Goal: Transaction & Acquisition: Book appointment/travel/reservation

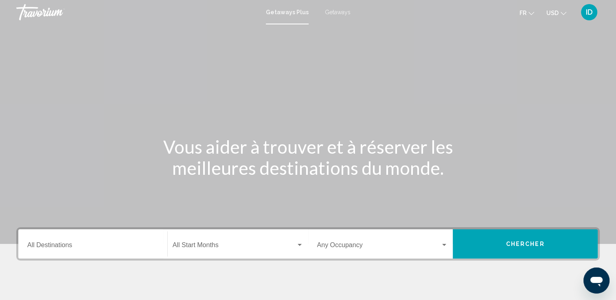
click at [335, 11] on span "Getaways" at bounding box center [338, 12] width 26 height 7
click at [547, 15] on span "USD" at bounding box center [552, 13] width 12 height 7
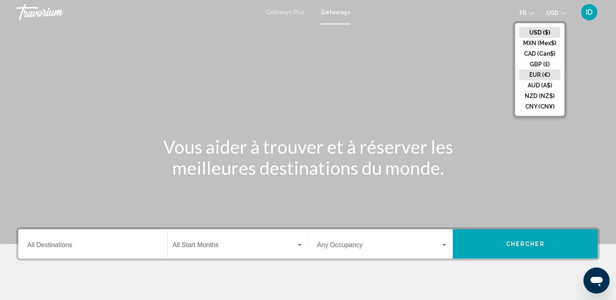
click at [544, 72] on button "EUR (€)" at bounding box center [539, 75] width 41 height 11
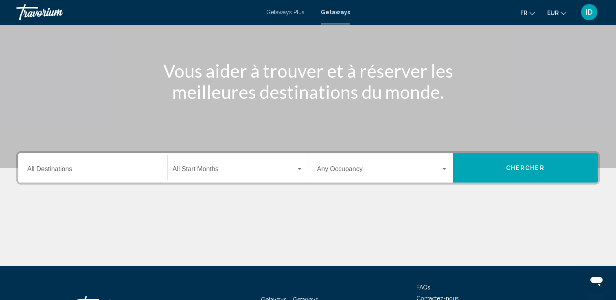
scroll to position [81, 0]
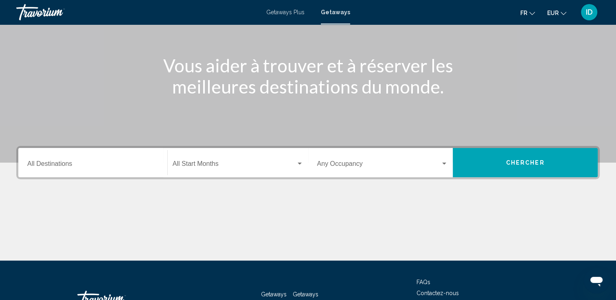
click at [90, 164] on input "Destination All Destinations" at bounding box center [92, 165] width 131 height 7
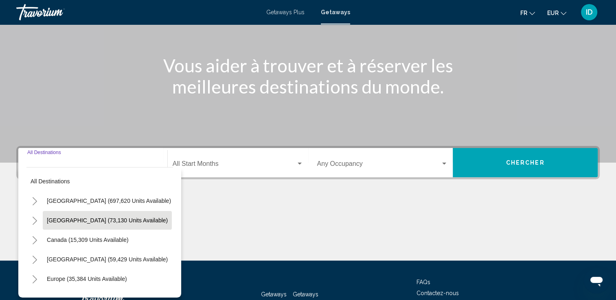
scroll to position [141, 0]
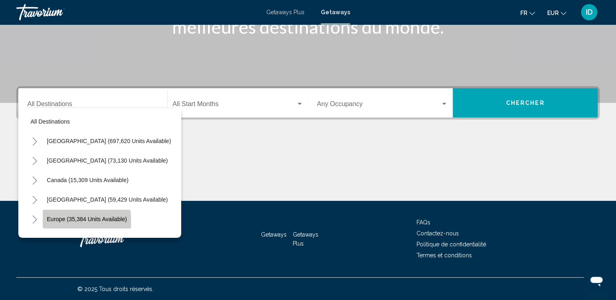
click at [61, 225] on button "Europe (35,384 units available)" at bounding box center [87, 219] width 88 height 19
type input "**********"
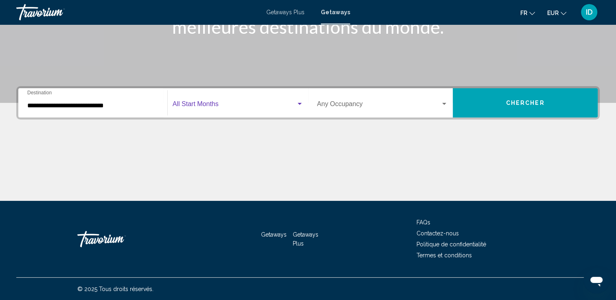
click at [218, 108] on span "Search widget" at bounding box center [234, 105] width 123 height 7
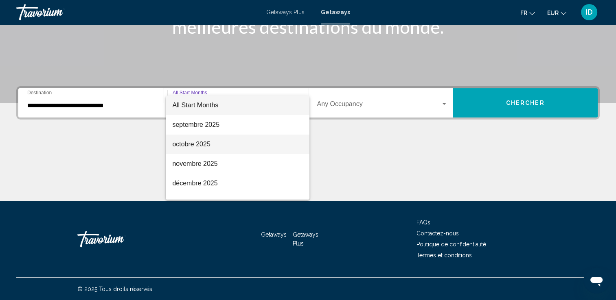
click at [198, 142] on span "octobre 2025" at bounding box center [237, 145] width 131 height 20
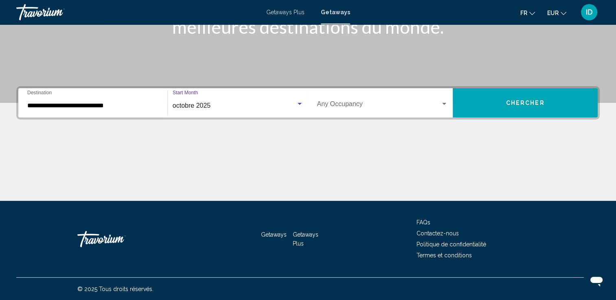
click at [356, 110] on div "Occupancy Any Occupancy" at bounding box center [382, 103] width 131 height 26
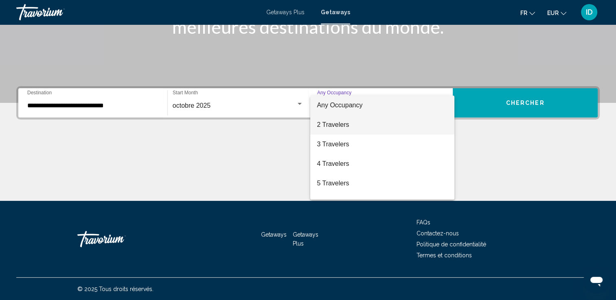
click at [344, 127] on span "2 Travelers" at bounding box center [382, 125] width 131 height 20
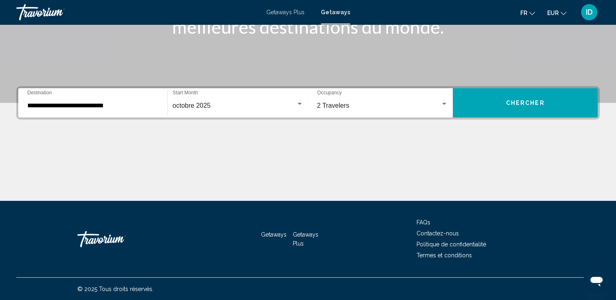
click at [431, 98] on div "2 Travelers Occupancy Any Occupancy" at bounding box center [382, 103] width 131 height 26
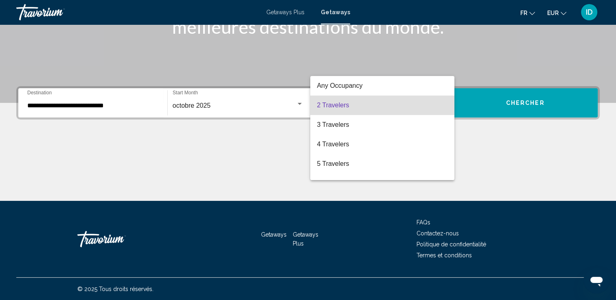
click at [493, 108] on div at bounding box center [308, 150] width 616 height 300
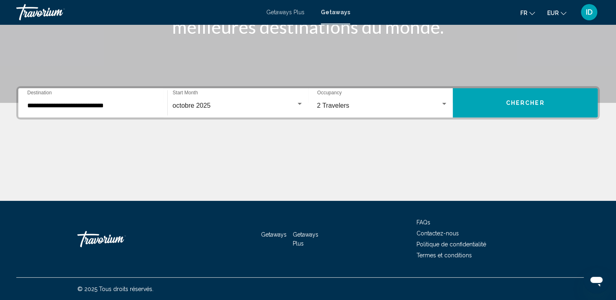
click at [492, 111] on button "Chercher" at bounding box center [524, 102] width 145 height 29
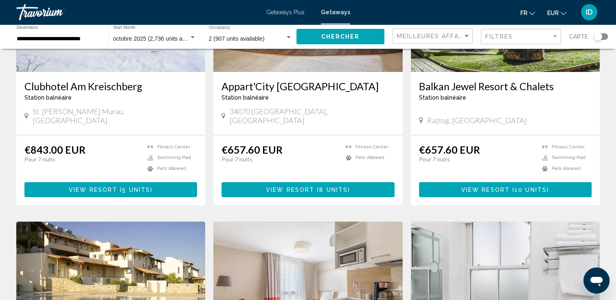
scroll to position [122, 0]
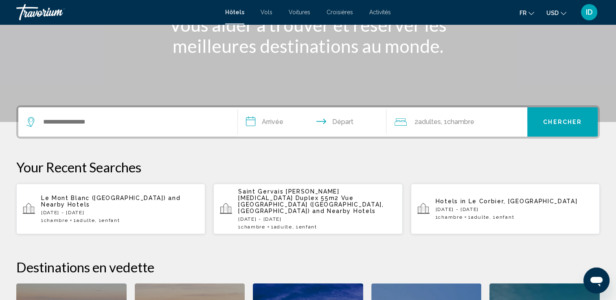
click at [275, 120] on input "**********" at bounding box center [314, 123] width 152 height 32
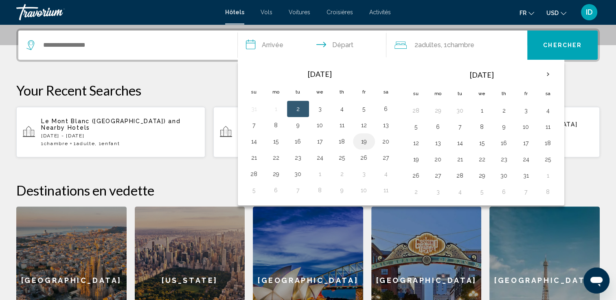
scroll to position [201, 0]
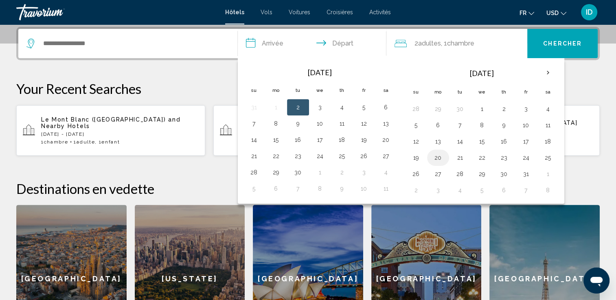
drag, startPoint x: 436, startPoint y: 155, endPoint x: 451, endPoint y: 154, distance: 15.5
click at [436, 155] on button "20" at bounding box center [437, 157] width 13 height 11
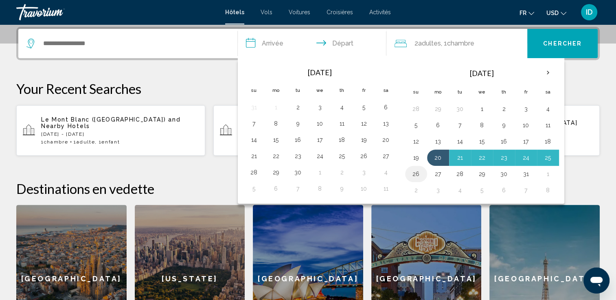
click at [417, 171] on button "26" at bounding box center [415, 173] width 13 height 11
type input "**********"
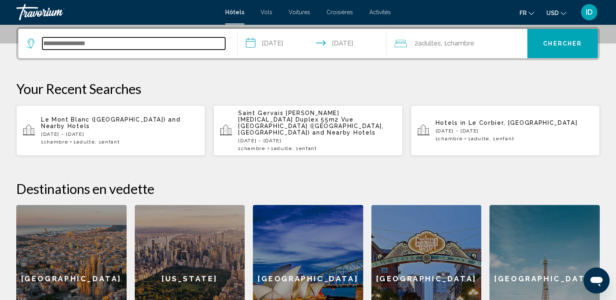
click at [118, 45] on input "Search widget" at bounding box center [133, 43] width 183 height 12
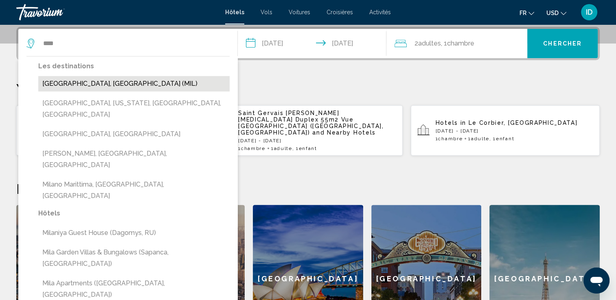
click at [120, 83] on button "[GEOGRAPHIC_DATA], [GEOGRAPHIC_DATA] (MIL)" at bounding box center [133, 83] width 191 height 15
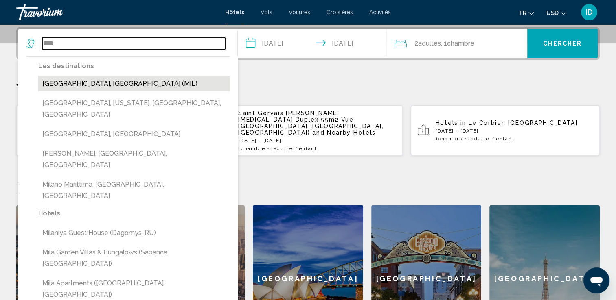
type input "**********"
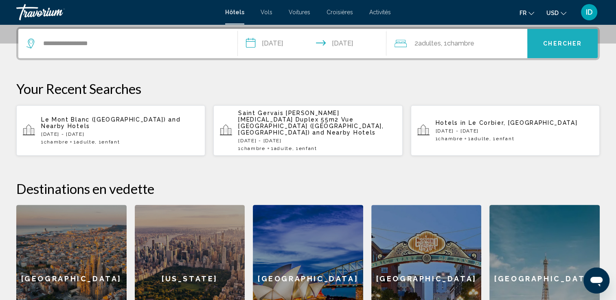
click at [550, 47] on button "Chercher" at bounding box center [562, 43] width 70 height 29
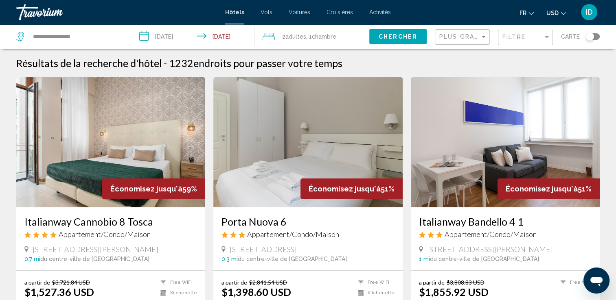
click at [555, 15] on span "USD" at bounding box center [552, 13] width 12 height 7
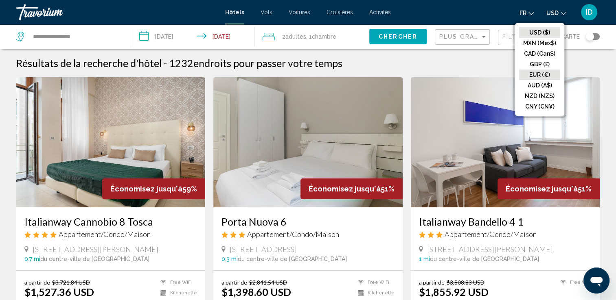
click at [537, 72] on button "EUR (€)" at bounding box center [539, 75] width 41 height 11
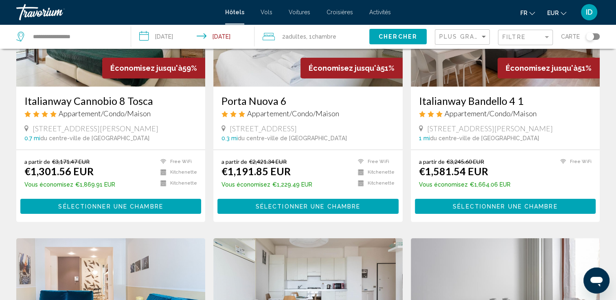
scroll to position [122, 0]
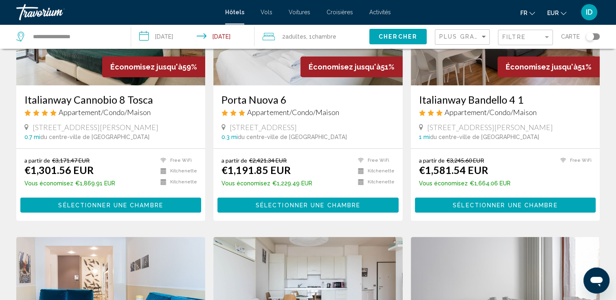
click at [480, 40] on div "Plus grandes économies" at bounding box center [463, 37] width 48 height 15
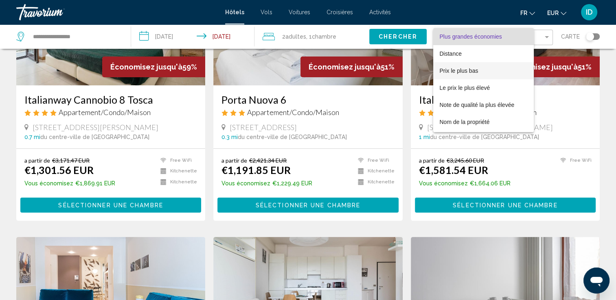
click at [471, 70] on span "Prix le plus bas" at bounding box center [458, 71] width 39 height 7
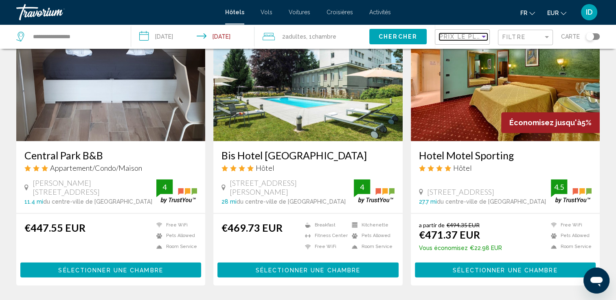
scroll to position [936, 0]
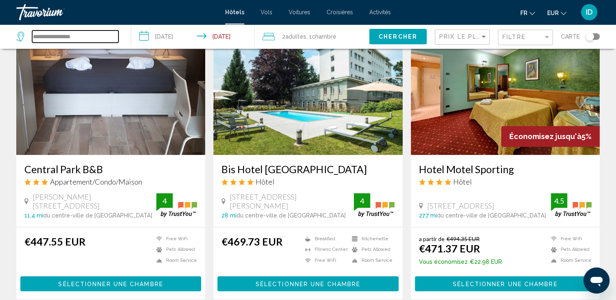
drag, startPoint x: 88, startPoint y: 39, endPoint x: 7, endPoint y: 28, distance: 82.1
click at [7, 29] on app-destination-search "**********" at bounding box center [65, 36] width 131 height 24
type input "*"
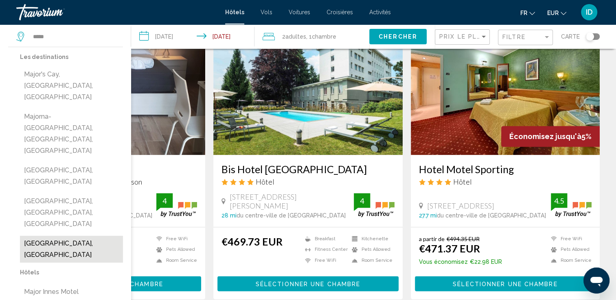
drag, startPoint x: 71, startPoint y: 173, endPoint x: 85, endPoint y: 155, distance: 23.2
click at [70, 236] on button "[GEOGRAPHIC_DATA], [GEOGRAPHIC_DATA]" at bounding box center [71, 249] width 103 height 27
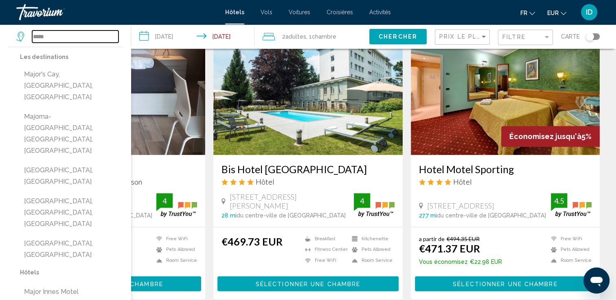
type input "**********"
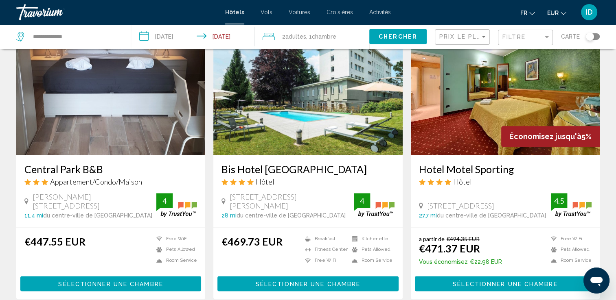
click at [170, 39] on input "**********" at bounding box center [194, 37] width 126 height 27
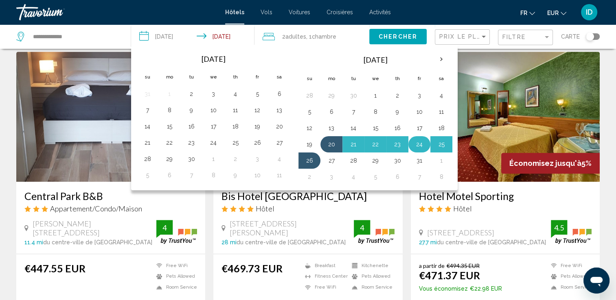
scroll to position [895, 0]
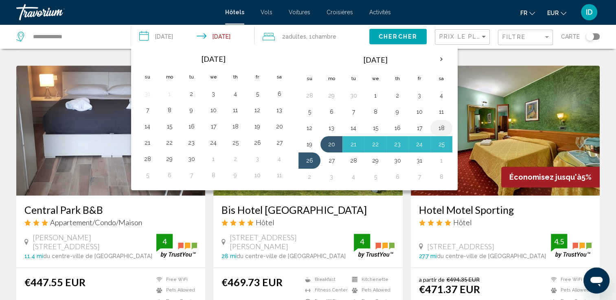
click at [439, 128] on button "18" at bounding box center [441, 127] width 13 height 11
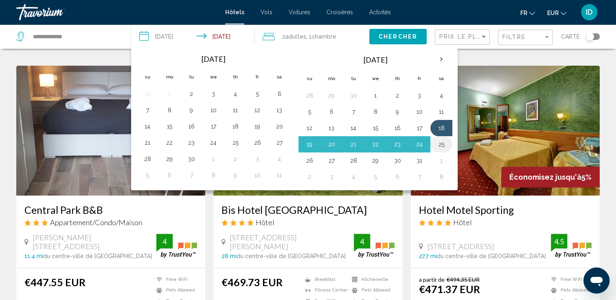
click at [439, 142] on button "25" at bounding box center [441, 144] width 13 height 11
type input "**********"
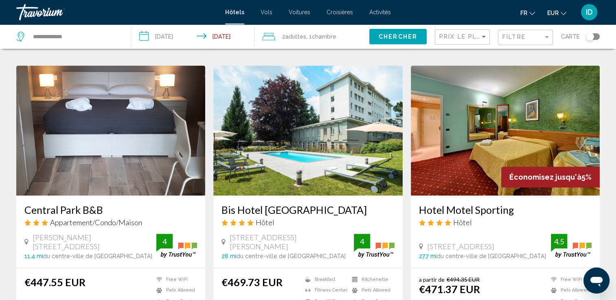
drag, startPoint x: 330, startPoint y: 35, endPoint x: 329, endPoint y: 42, distance: 6.6
click at [330, 35] on span "Chambre" at bounding box center [324, 36] width 24 height 7
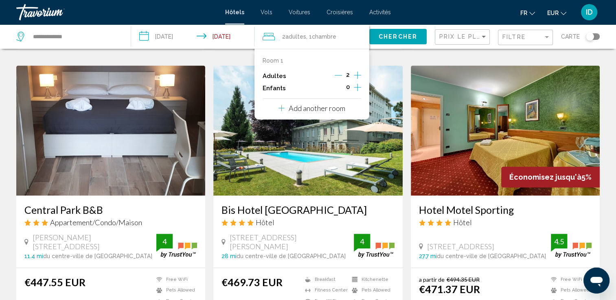
click at [342, 76] on icon "Decrement adults" at bounding box center [337, 75] width 7 height 7
drag, startPoint x: 354, startPoint y: 88, endPoint x: 350, endPoint y: 88, distance: 4.5
click at [354, 87] on icon "Increment children" at bounding box center [357, 88] width 7 height 10
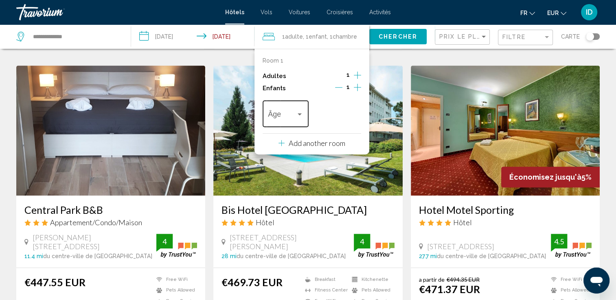
click at [285, 110] on div "Âge" at bounding box center [285, 112] width 35 height 29
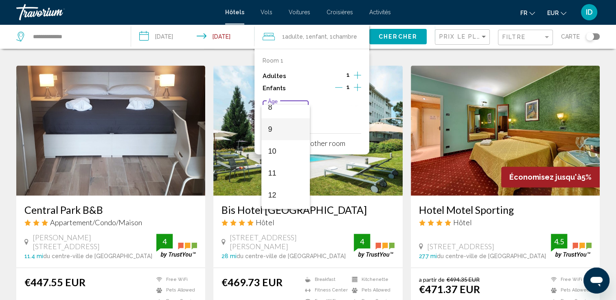
scroll to position [203, 0]
click at [287, 152] on span "11" at bounding box center [285, 154] width 35 height 22
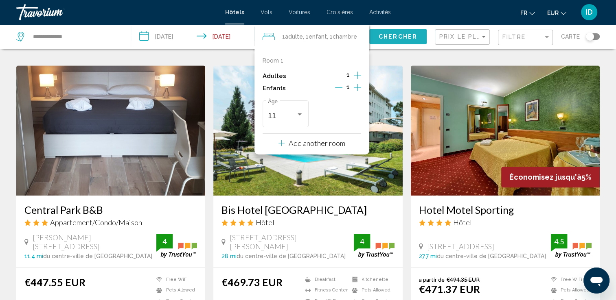
click at [390, 37] on span "Chercher" at bounding box center [397, 37] width 39 height 7
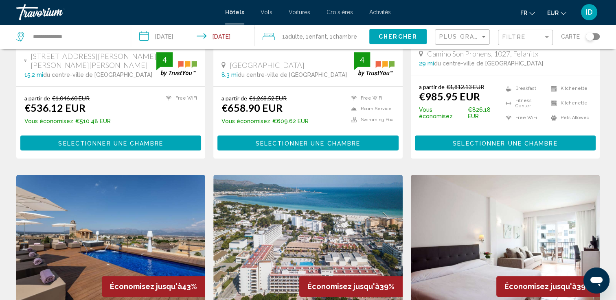
scroll to position [529, 0]
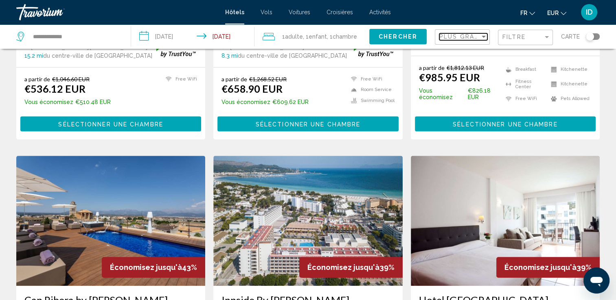
click at [443, 37] on span "Plus grandes économies" at bounding box center [487, 36] width 97 height 7
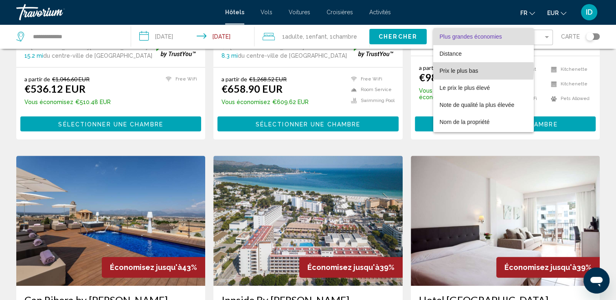
click at [443, 69] on span "Prix le plus bas" at bounding box center [458, 71] width 39 height 7
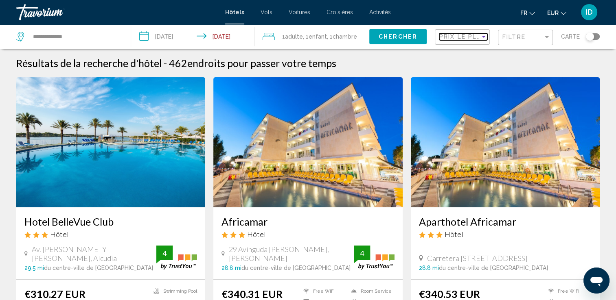
scroll to position [41, 0]
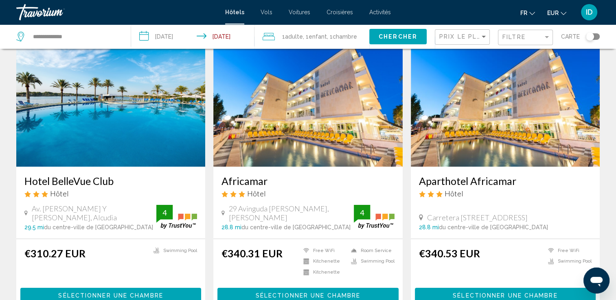
click at [158, 109] on img "Main content" at bounding box center [110, 102] width 189 height 130
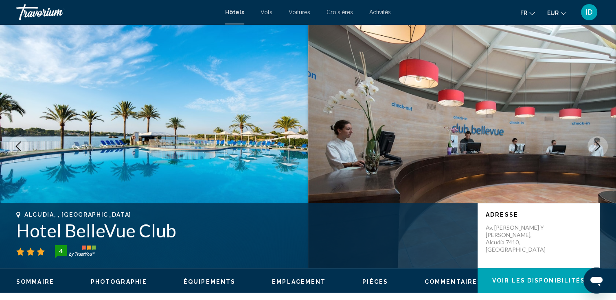
click at [600, 147] on icon "Next image" at bounding box center [597, 147] width 10 height 10
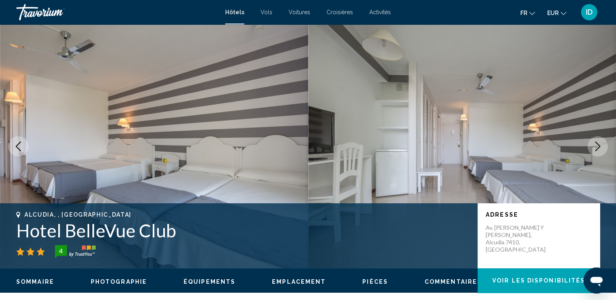
click at [600, 147] on icon "Next image" at bounding box center [597, 147] width 10 height 10
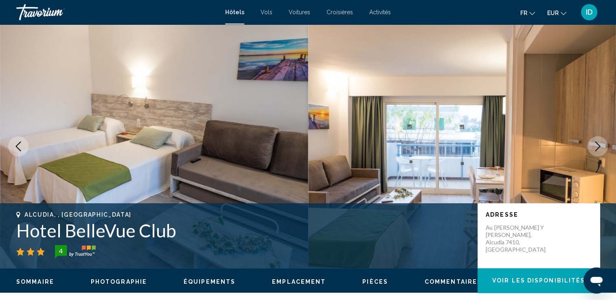
click at [600, 147] on icon "Next image" at bounding box center [597, 147] width 10 height 10
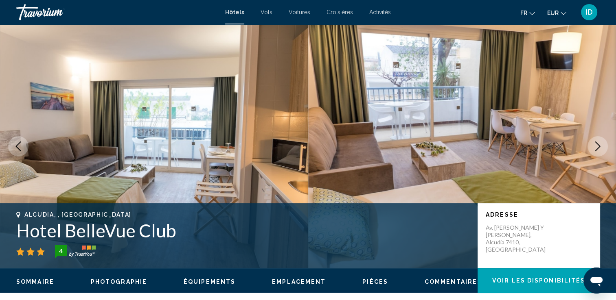
click at [600, 147] on icon "Next image" at bounding box center [597, 147] width 10 height 10
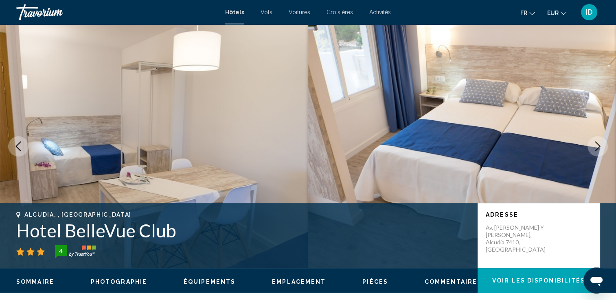
click at [600, 147] on icon "Next image" at bounding box center [597, 147] width 10 height 10
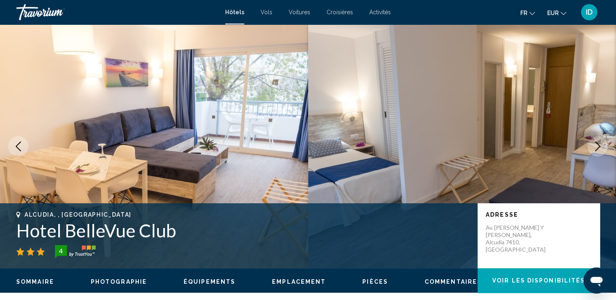
click at [600, 147] on icon "Next image" at bounding box center [597, 147] width 10 height 10
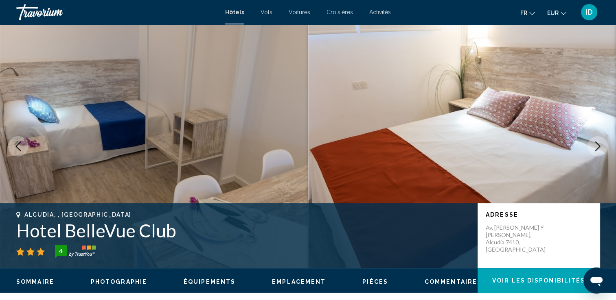
click at [600, 147] on icon "Next image" at bounding box center [597, 147] width 10 height 10
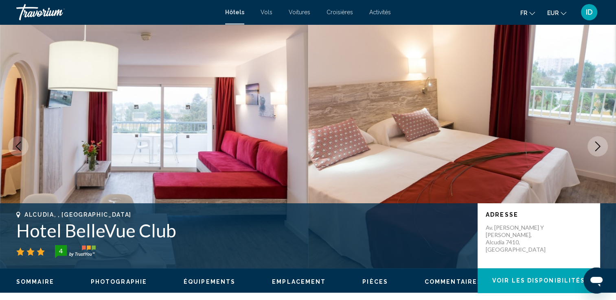
click at [600, 147] on icon "Next image" at bounding box center [597, 147] width 10 height 10
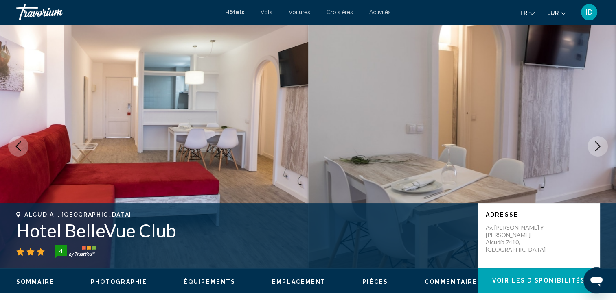
click at [600, 147] on icon "Next image" at bounding box center [597, 147] width 10 height 10
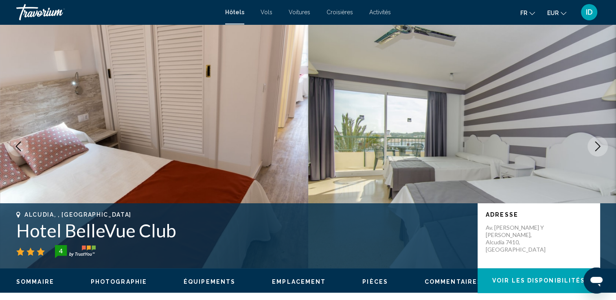
click at [600, 147] on icon "Next image" at bounding box center [597, 147] width 10 height 10
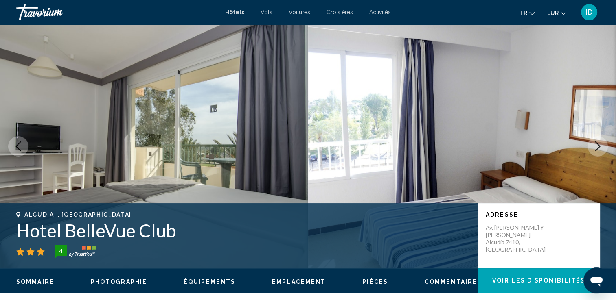
click at [600, 147] on icon "Next image" at bounding box center [597, 147] width 10 height 10
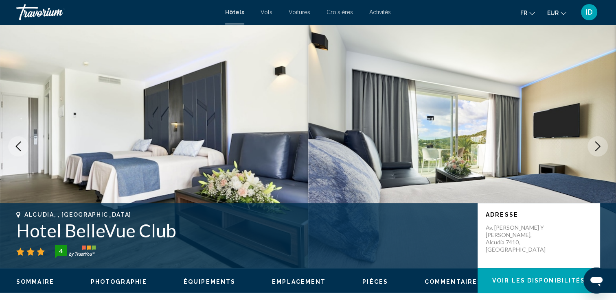
click at [600, 148] on icon "Next image" at bounding box center [597, 147] width 10 height 10
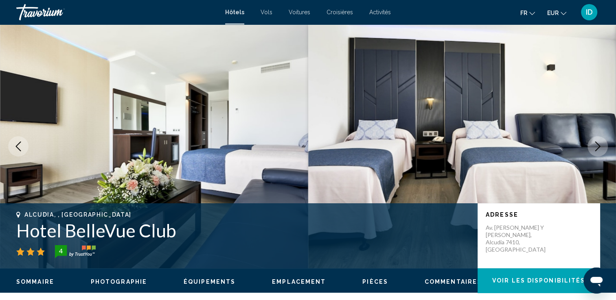
click at [599, 149] on icon "Next image" at bounding box center [597, 147] width 10 height 10
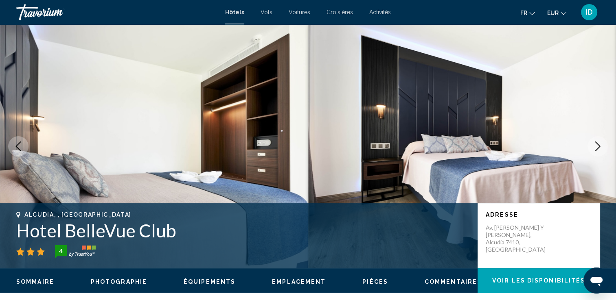
click at [600, 151] on icon "Next image" at bounding box center [597, 147] width 10 height 10
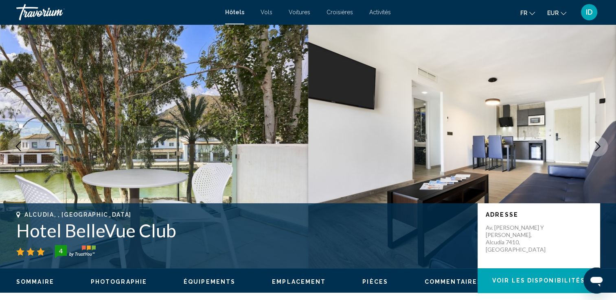
click at [600, 151] on icon "Next image" at bounding box center [597, 147] width 10 height 10
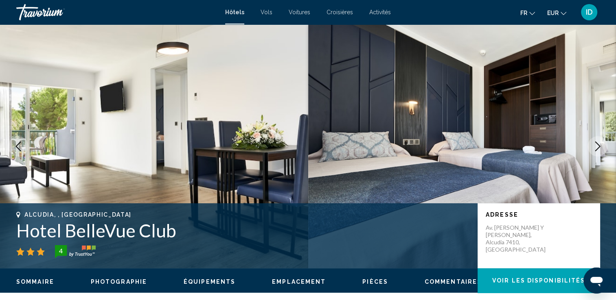
click at [599, 150] on icon "Next image" at bounding box center [597, 147] width 10 height 10
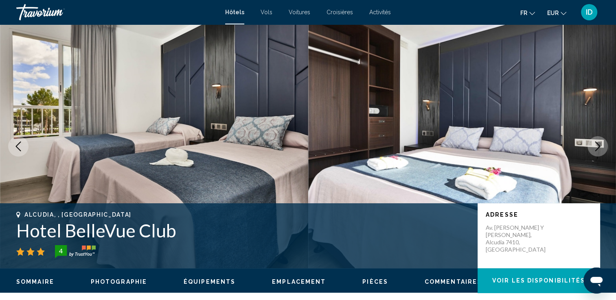
click at [599, 150] on icon "Next image" at bounding box center [597, 147] width 10 height 10
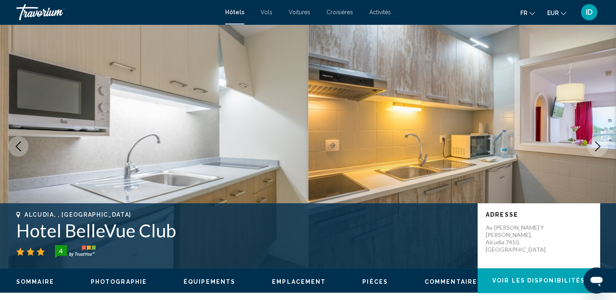
click at [599, 150] on icon "Next image" at bounding box center [597, 147] width 10 height 10
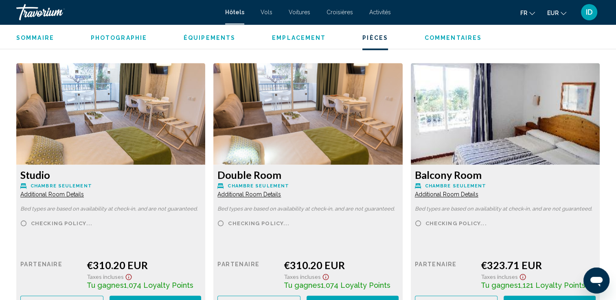
scroll to position [1139, 0]
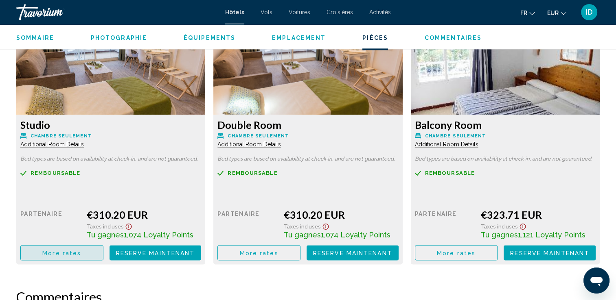
click at [72, 250] on span "More rates" at bounding box center [61, 253] width 39 height 7
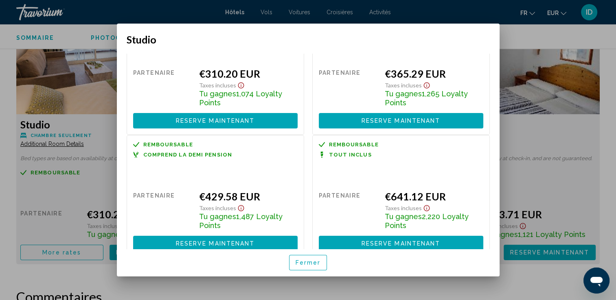
scroll to position [57, 0]
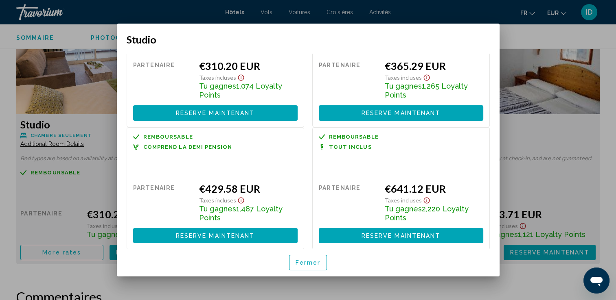
click at [607, 109] on div at bounding box center [308, 150] width 616 height 300
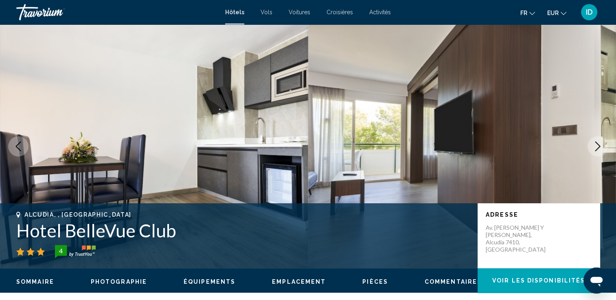
scroll to position [0, 0]
click at [599, 149] on icon "Next image" at bounding box center [597, 147] width 10 height 10
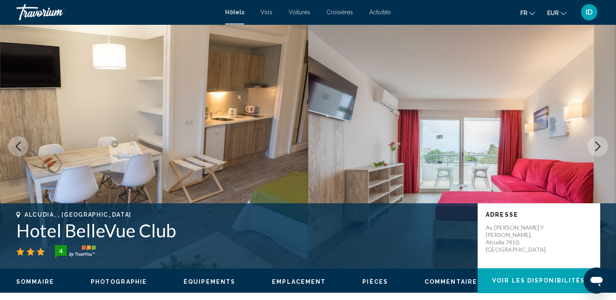
click at [599, 150] on icon "Next image" at bounding box center [597, 147] width 10 height 10
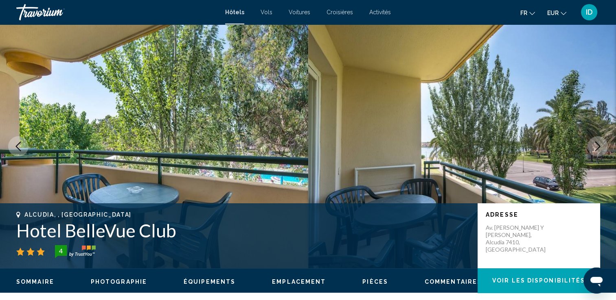
click at [599, 150] on icon "Next image" at bounding box center [597, 147] width 10 height 10
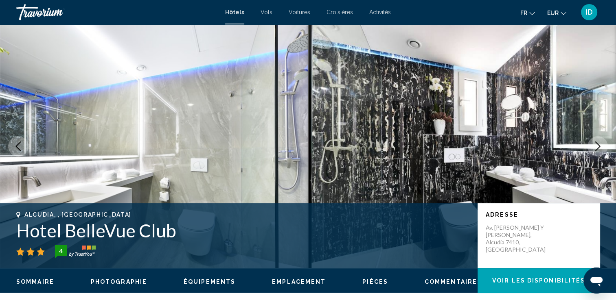
click at [599, 150] on icon "Next image" at bounding box center [597, 147] width 10 height 10
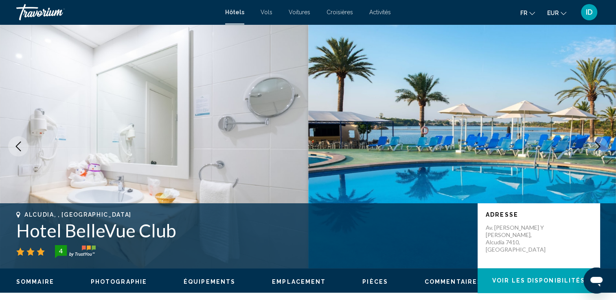
click at [599, 150] on icon "Next image" at bounding box center [597, 147] width 10 height 10
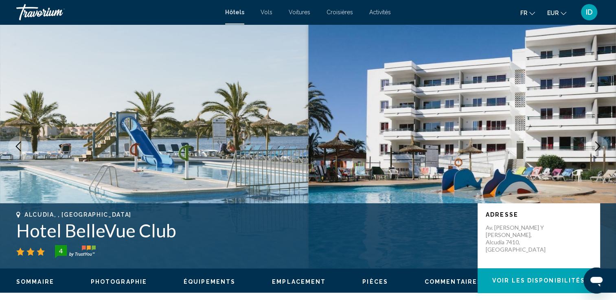
click at [599, 150] on icon "Next image" at bounding box center [597, 147] width 10 height 10
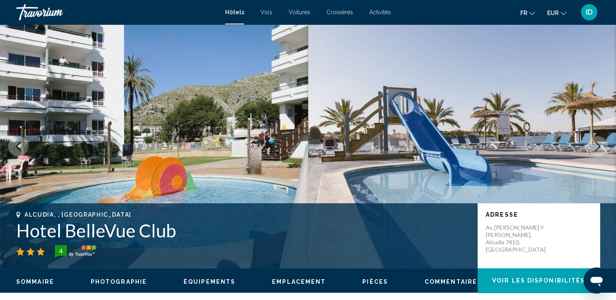
click at [599, 150] on icon "Next image" at bounding box center [597, 147] width 10 height 10
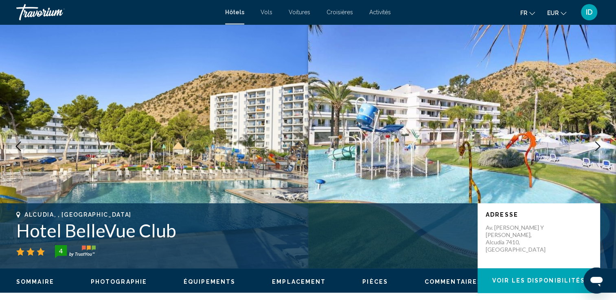
click at [599, 150] on icon "Next image" at bounding box center [597, 147] width 10 height 10
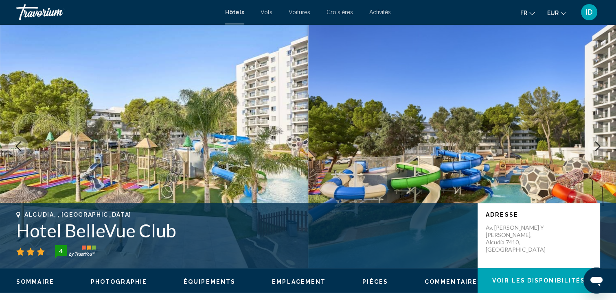
click at [597, 147] on icon "Next image" at bounding box center [597, 147] width 10 height 10
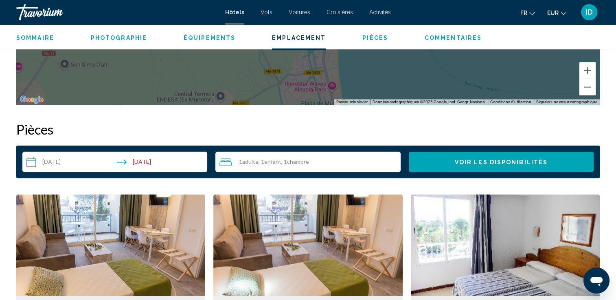
scroll to position [1017, 0]
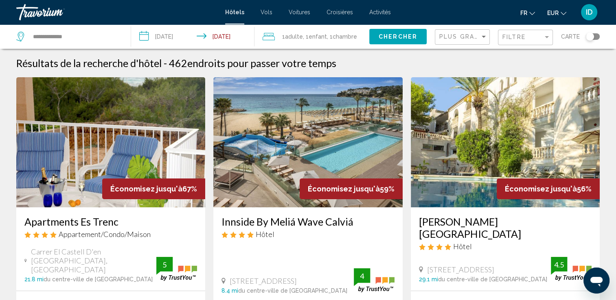
click at [479, 33] on div "Plus grandes économies" at bounding box center [463, 37] width 48 height 15
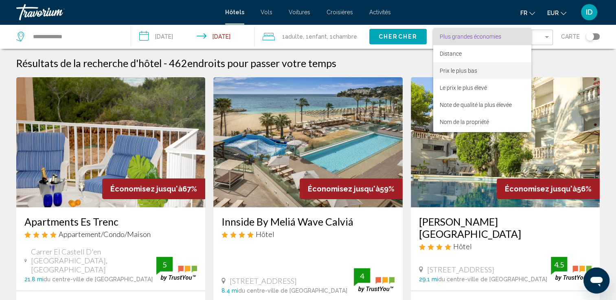
click at [469, 71] on span "Prix le plus bas" at bounding box center [457, 71] width 37 height 7
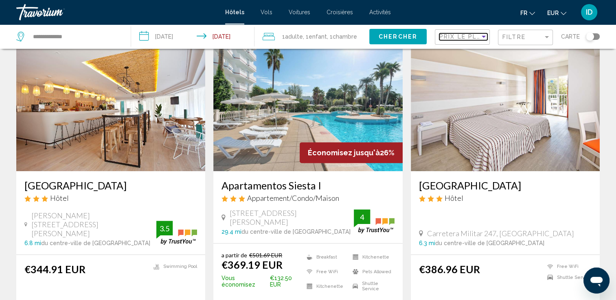
scroll to position [366, 0]
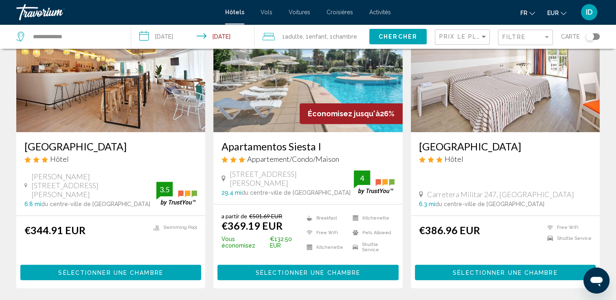
click at [169, 116] on img "Main content" at bounding box center [110, 67] width 189 height 130
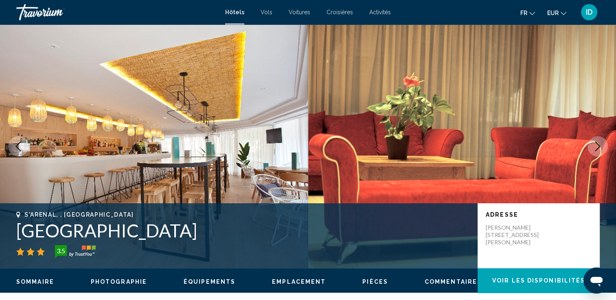
click at [601, 146] on icon "Next image" at bounding box center [597, 147] width 10 height 10
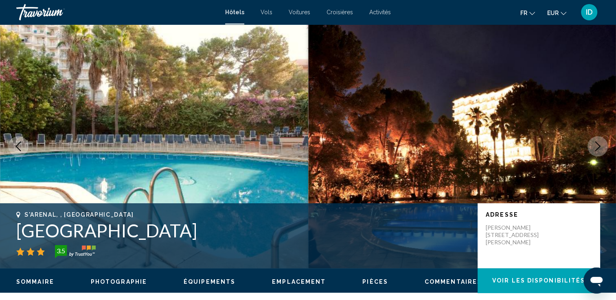
click at [601, 146] on icon "Next image" at bounding box center [597, 147] width 10 height 10
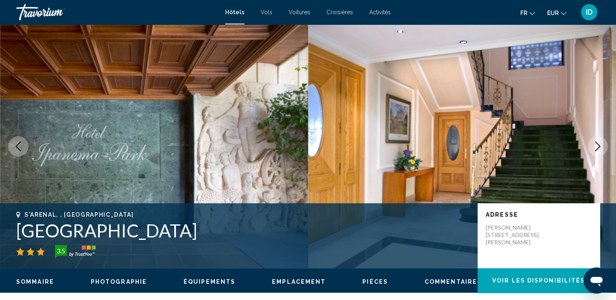
click at [601, 146] on icon "Next image" at bounding box center [597, 147] width 10 height 10
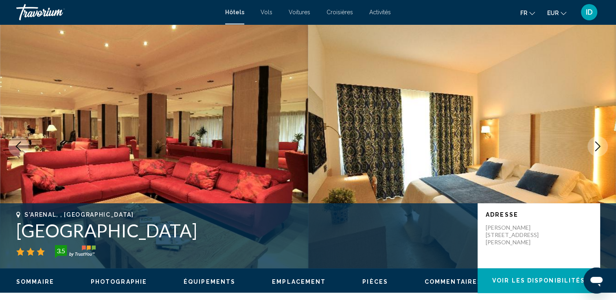
click at [601, 146] on icon "Next image" at bounding box center [597, 147] width 10 height 10
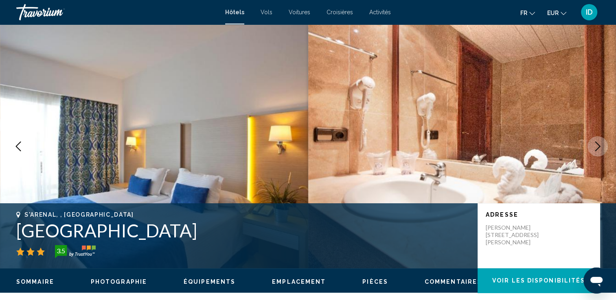
click at [601, 146] on icon "Next image" at bounding box center [597, 147] width 10 height 10
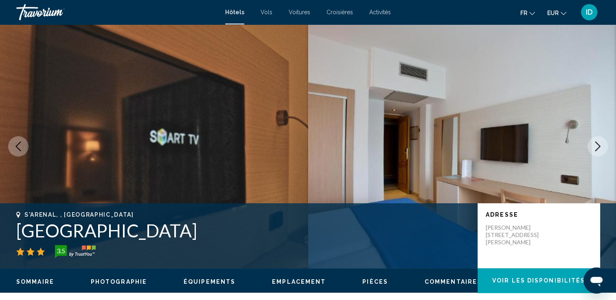
click at [601, 146] on icon "Next image" at bounding box center [597, 147] width 10 height 10
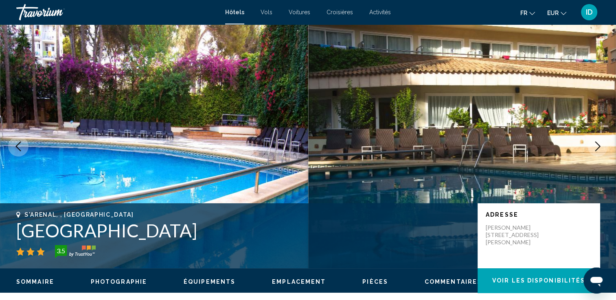
click at [601, 146] on icon "Next image" at bounding box center [597, 147] width 10 height 10
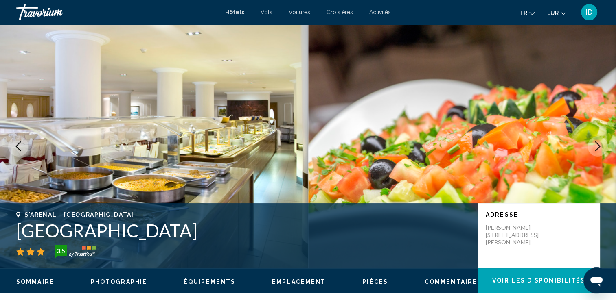
click at [601, 146] on icon "Next image" at bounding box center [597, 147] width 10 height 10
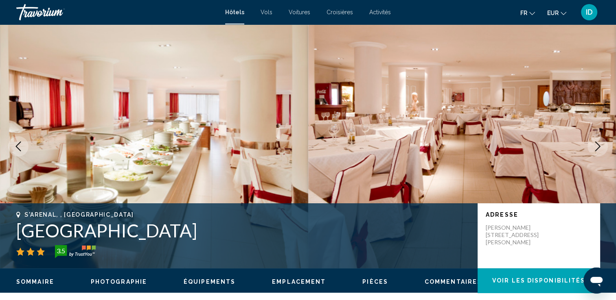
click at [601, 146] on icon "Next image" at bounding box center [597, 147] width 10 height 10
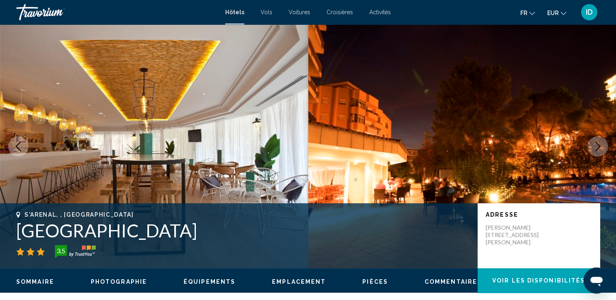
click at [601, 146] on icon "Next image" at bounding box center [597, 147] width 10 height 10
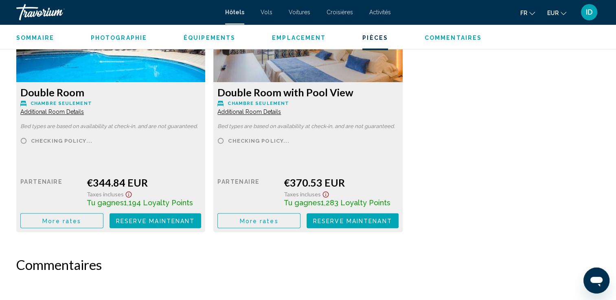
scroll to position [1139, 0]
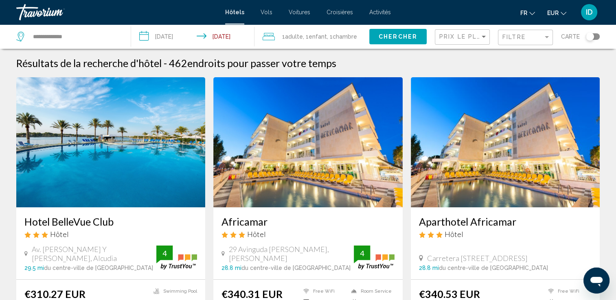
click at [168, 33] on input "**********" at bounding box center [194, 37] width 126 height 27
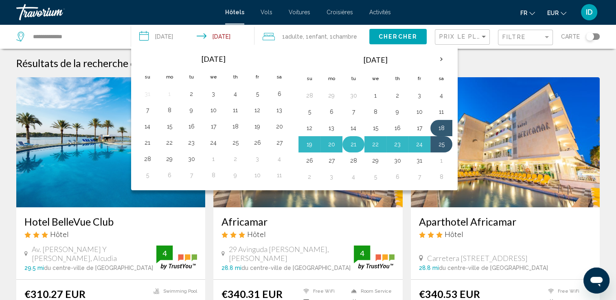
click at [350, 144] on button "21" at bounding box center [353, 144] width 13 height 11
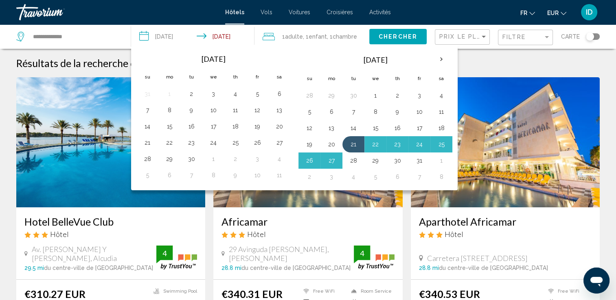
click at [352, 157] on button "28" at bounding box center [353, 160] width 13 height 11
type input "**********"
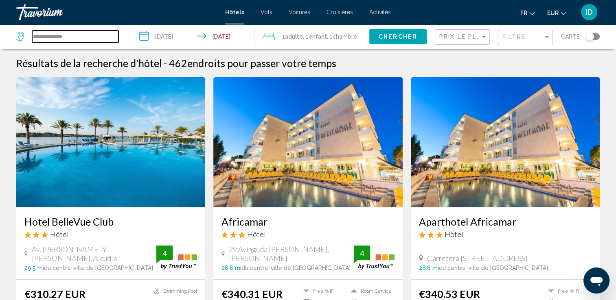
drag, startPoint x: 77, startPoint y: 40, endPoint x: 4, endPoint y: 46, distance: 73.1
click at [0, 46] on app-destination-search "**********" at bounding box center [65, 36] width 131 height 24
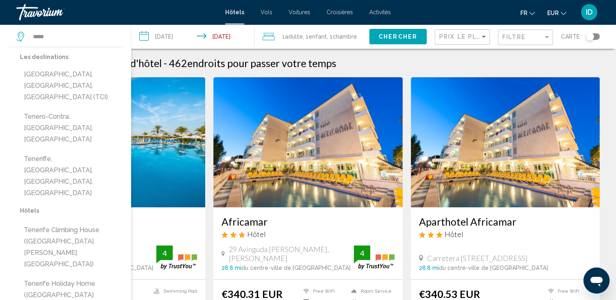
click at [76, 75] on button "[GEOGRAPHIC_DATA], [GEOGRAPHIC_DATA], [GEOGRAPHIC_DATA] (TCI)" at bounding box center [71, 86] width 103 height 38
type input "**********"
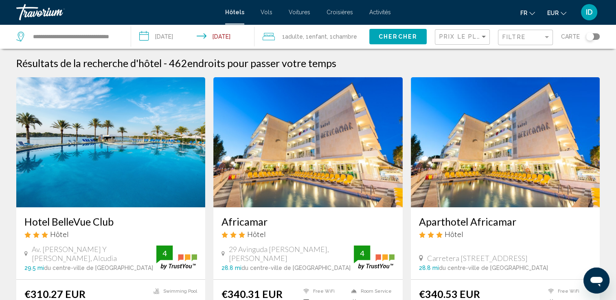
click at [403, 37] on span "Chercher" at bounding box center [397, 37] width 39 height 7
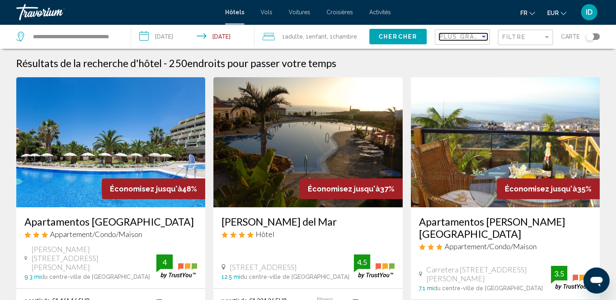
click at [461, 35] on span "Plus grandes économies" at bounding box center [487, 36] width 97 height 7
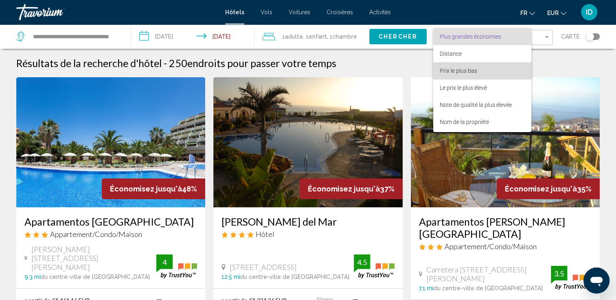
click at [469, 70] on span "Prix le plus bas" at bounding box center [457, 71] width 37 height 7
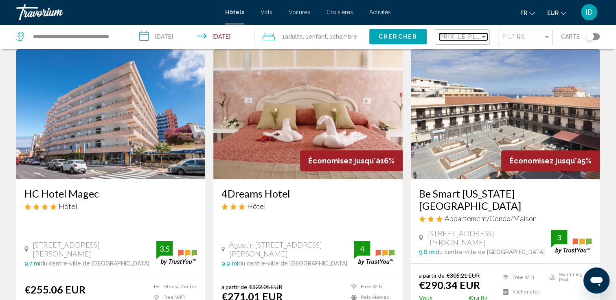
scroll to position [41, 0]
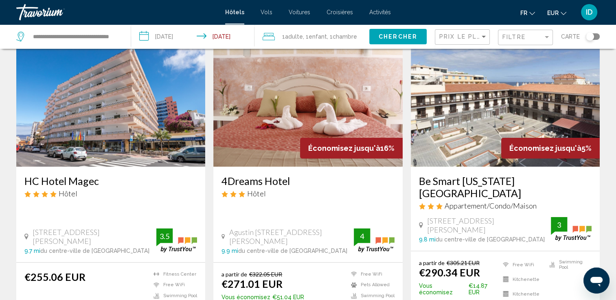
click at [238, 125] on img "Main content" at bounding box center [307, 102] width 189 height 130
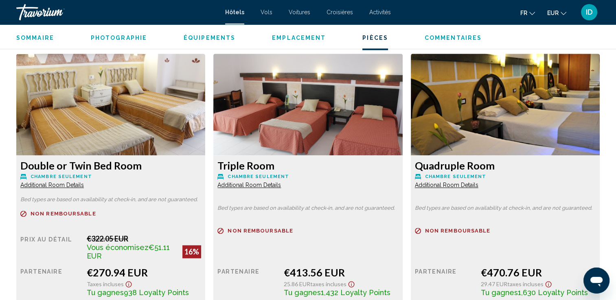
scroll to position [1180, 0]
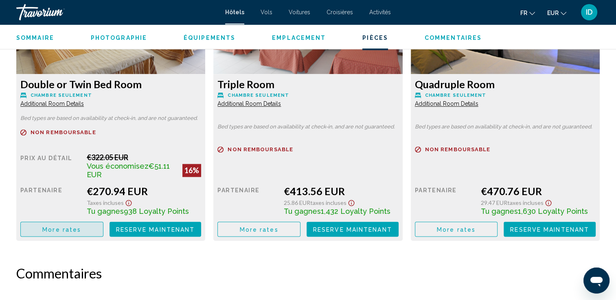
click at [78, 227] on span "More rates" at bounding box center [61, 229] width 39 height 7
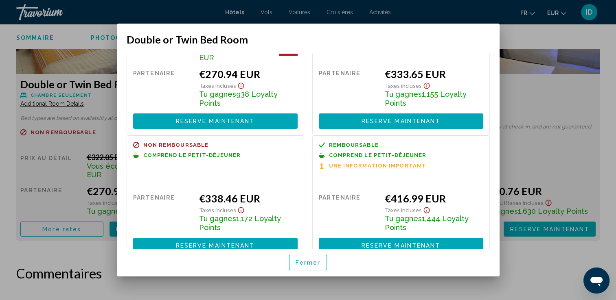
scroll to position [76, 0]
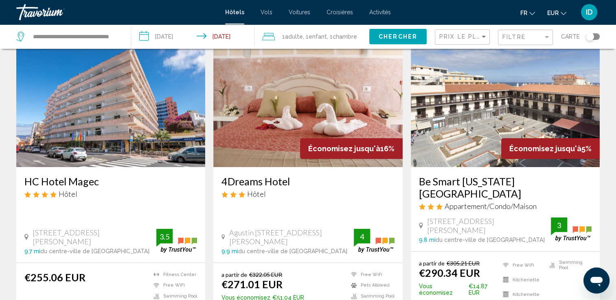
scroll to position [41, 0]
click at [146, 99] on img "Main content" at bounding box center [110, 102] width 189 height 130
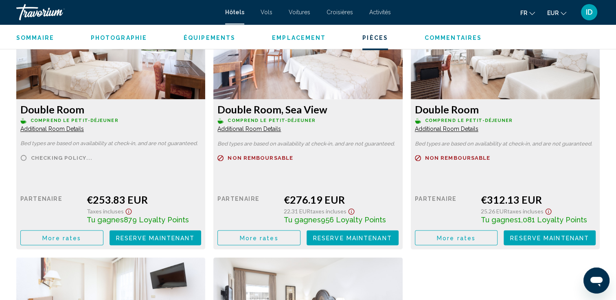
scroll to position [1180, 0]
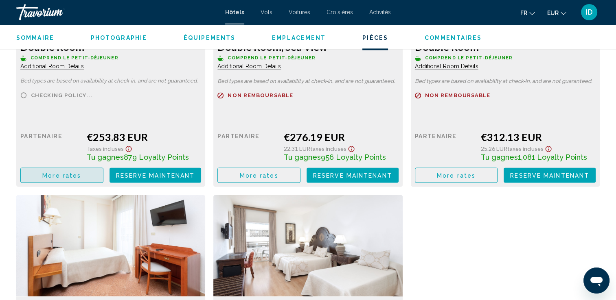
click at [77, 173] on span "More rates" at bounding box center [61, 175] width 39 height 7
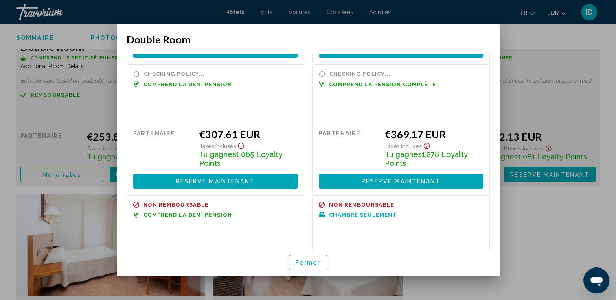
scroll to position [122, 0]
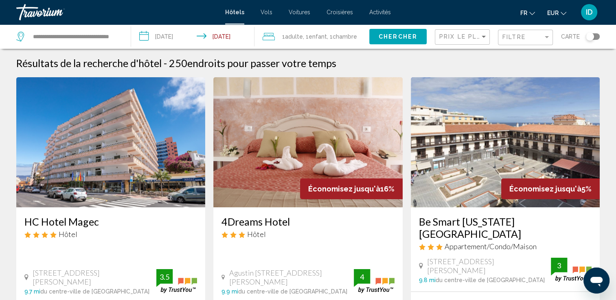
click at [163, 39] on input "**********" at bounding box center [194, 37] width 126 height 27
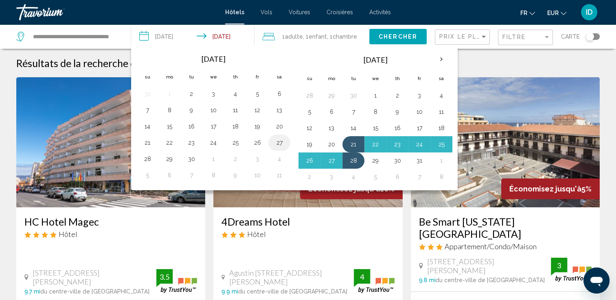
click at [280, 143] on button "27" at bounding box center [279, 142] width 13 height 11
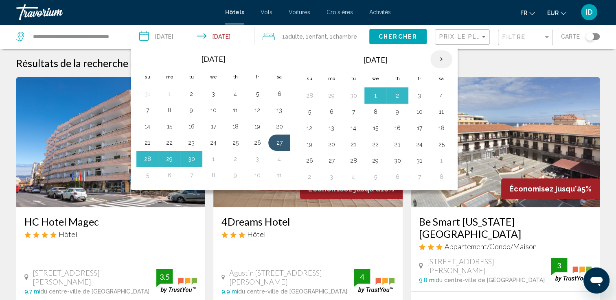
click at [439, 58] on th "Next month" at bounding box center [441, 59] width 22 height 18
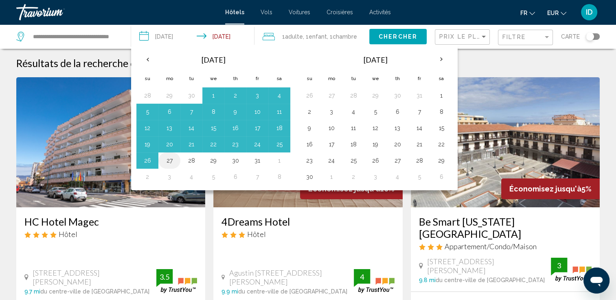
click at [166, 162] on button "27" at bounding box center [169, 160] width 13 height 11
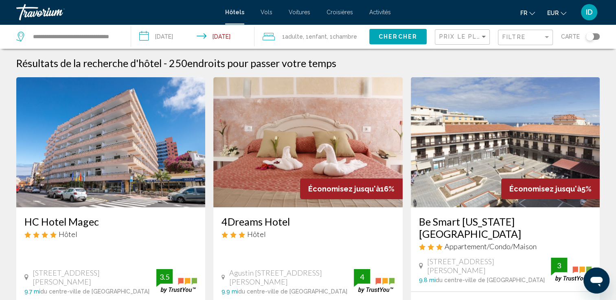
click at [181, 37] on input "**********" at bounding box center [194, 37] width 126 height 27
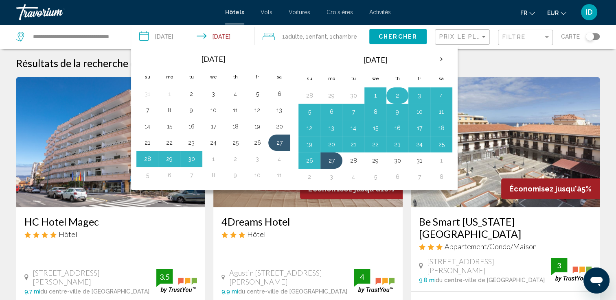
click at [393, 94] on button "2" at bounding box center [397, 95] width 13 height 11
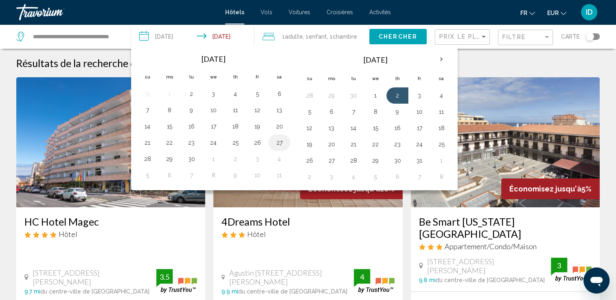
click at [279, 142] on button "27" at bounding box center [279, 142] width 13 height 11
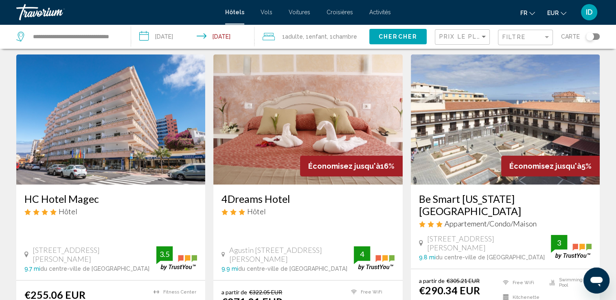
scroll to position [41, 0]
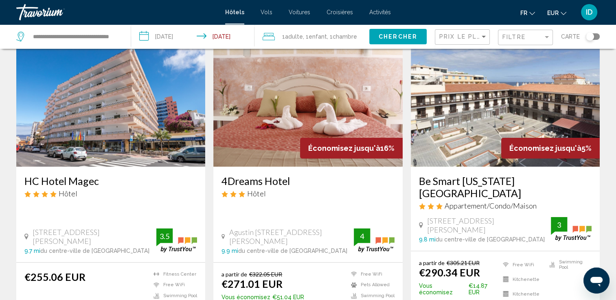
click at [167, 43] on input "**********" at bounding box center [194, 37] width 126 height 27
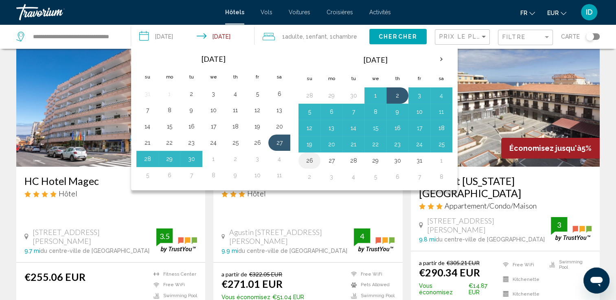
click at [309, 162] on button "26" at bounding box center [309, 160] width 13 height 11
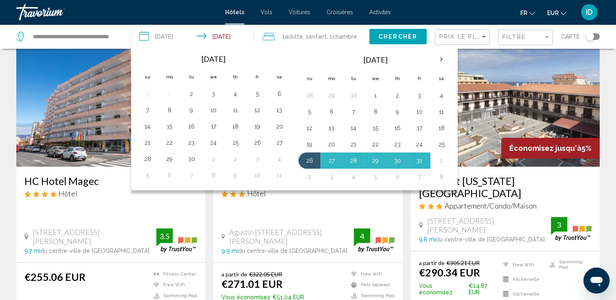
click at [439, 159] on button "1" at bounding box center [441, 160] width 13 height 11
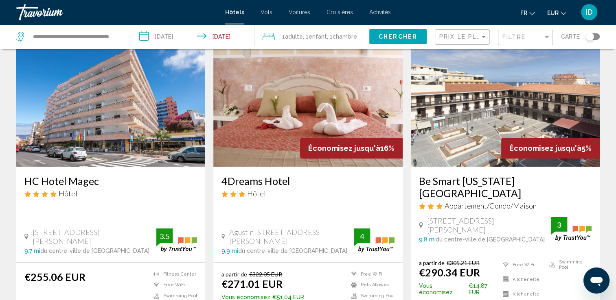
click at [171, 34] on input "**********" at bounding box center [194, 37] width 126 height 27
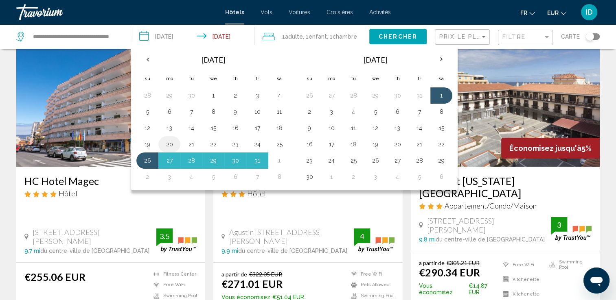
click at [173, 143] on button "20" at bounding box center [169, 144] width 13 height 11
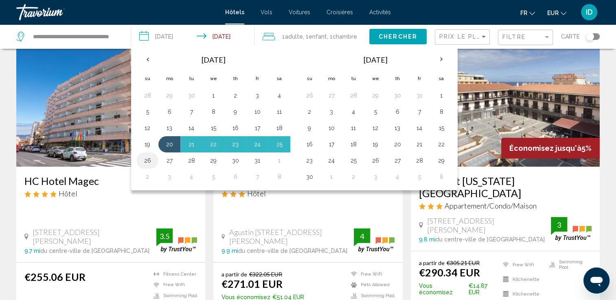
click at [150, 157] on button "26" at bounding box center [147, 160] width 13 height 11
type input "**********"
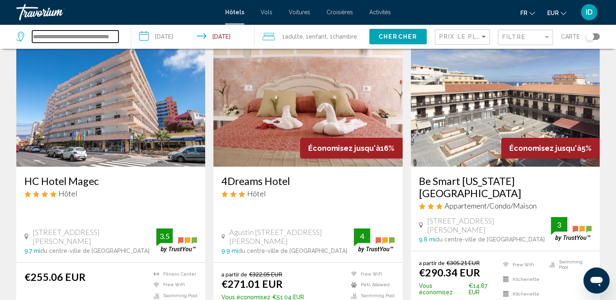
drag, startPoint x: 85, startPoint y: 37, endPoint x: 44, endPoint y: 42, distance: 41.3
click at [85, 37] on input "**********" at bounding box center [75, 37] width 86 height 12
drag, startPoint x: 48, startPoint y: 34, endPoint x: 136, endPoint y: 35, distance: 87.1
click at [134, 35] on div "**********" at bounding box center [308, 36] width 616 height 24
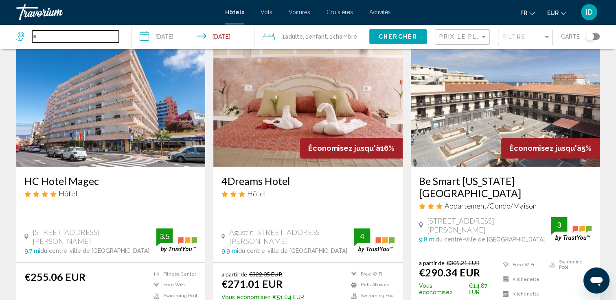
scroll to position [0, 0]
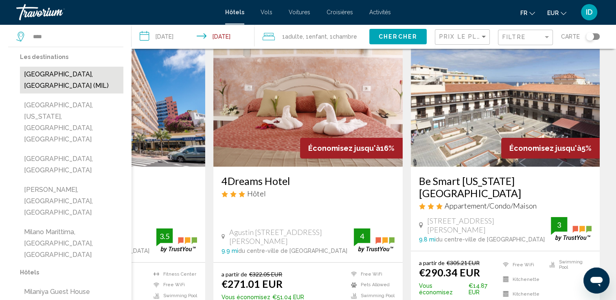
click at [98, 73] on button "[GEOGRAPHIC_DATA], [GEOGRAPHIC_DATA] (MIL)" at bounding box center [71, 80] width 103 height 27
type input "**********"
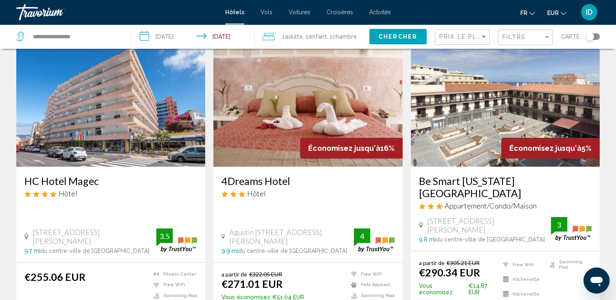
click at [391, 40] on button "Chercher" at bounding box center [397, 36] width 57 height 15
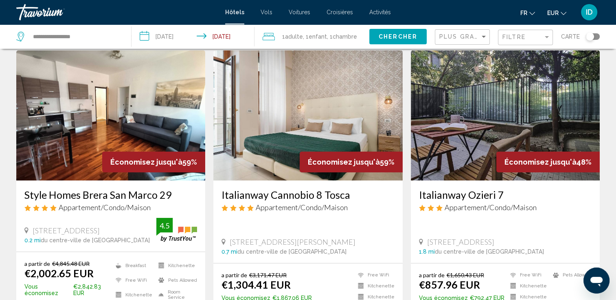
scroll to position [41, 0]
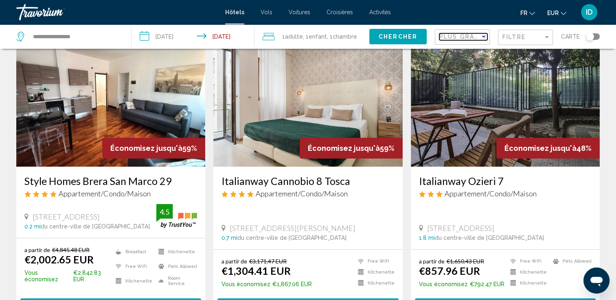
click at [448, 37] on span "Plus grandes économies" at bounding box center [487, 36] width 97 height 7
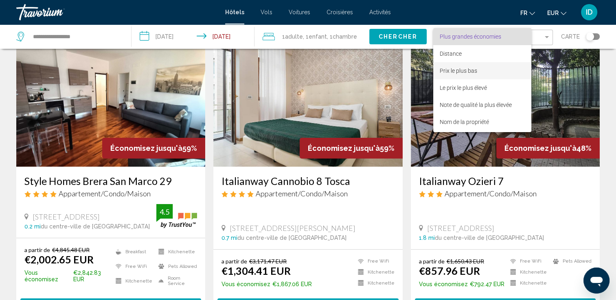
click at [447, 71] on span "Prix le plus bas" at bounding box center [457, 71] width 37 height 7
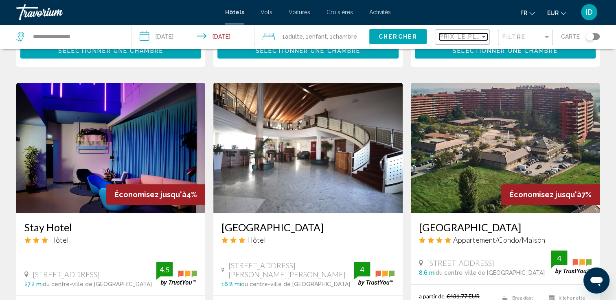
scroll to position [326, 0]
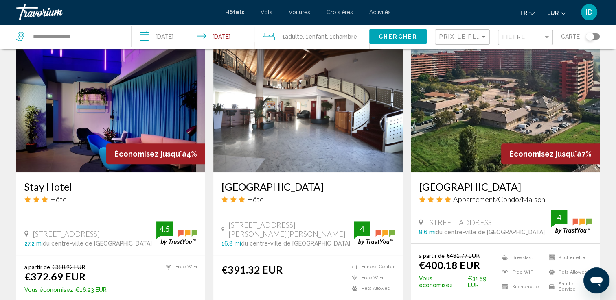
click at [454, 96] on img "Main content" at bounding box center [505, 107] width 189 height 130
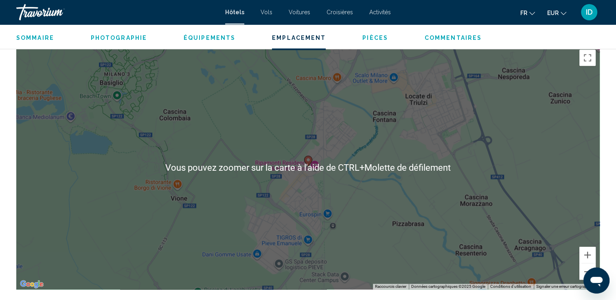
scroll to position [814, 0]
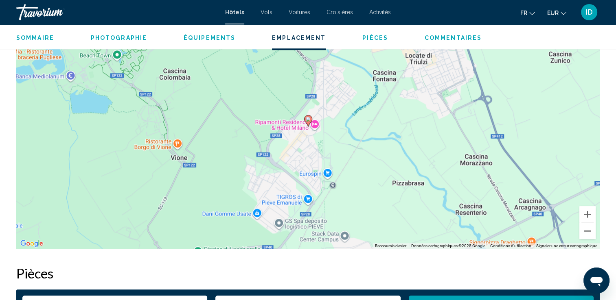
click at [592, 236] on button "Zoom arrière" at bounding box center [587, 231] width 16 height 16
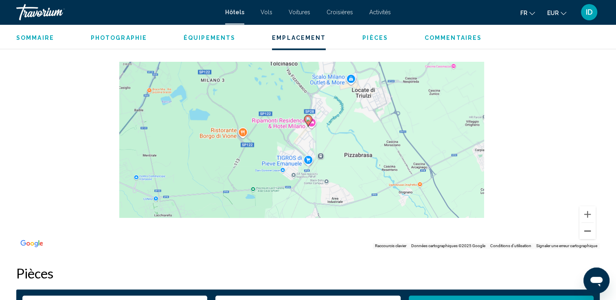
click at [592, 236] on button "Zoom arrière" at bounding box center [587, 231] width 16 height 16
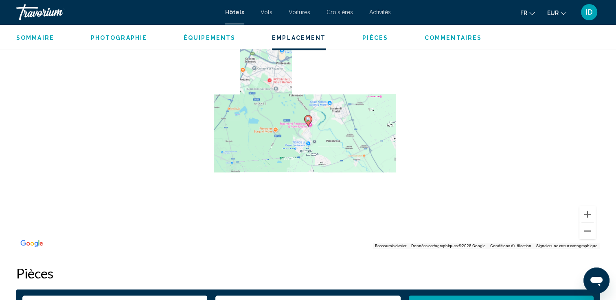
click at [592, 236] on button "Zoom arrière" at bounding box center [587, 231] width 16 height 16
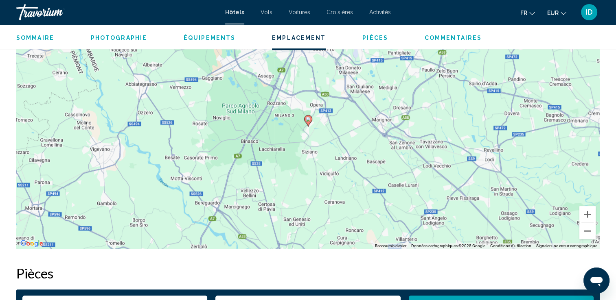
click at [592, 236] on button "Zoom arrière" at bounding box center [587, 231] width 16 height 16
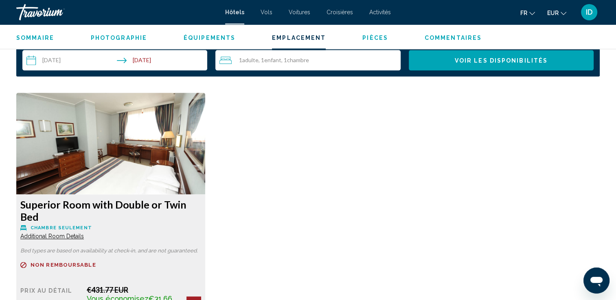
scroll to position [1139, 0]
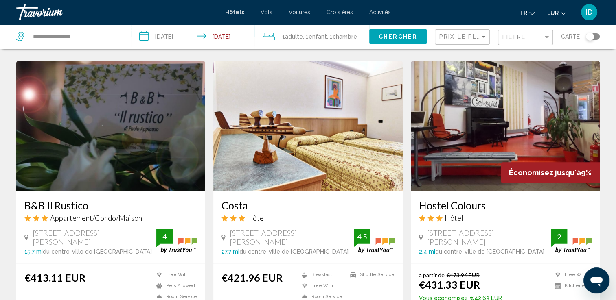
scroll to position [610, 0]
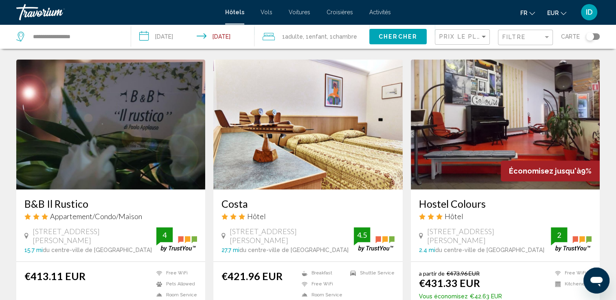
click at [553, 35] on div "Prix le plus bas Filtre Carte" at bounding box center [517, 36] width 165 height 24
click at [543, 37] on div "Filter" at bounding box center [546, 37] width 7 height 7
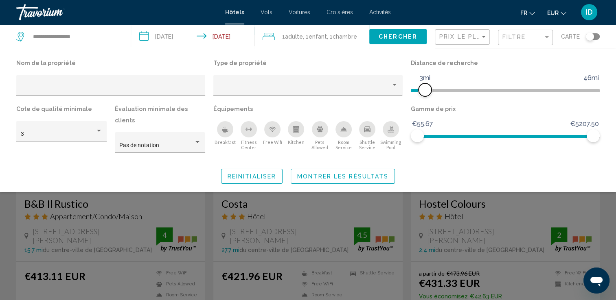
drag, startPoint x: 519, startPoint y: 87, endPoint x: 424, endPoint y: 89, distance: 95.2
click at [424, 89] on span "Hotel Filters" at bounding box center [424, 89] width 13 height 13
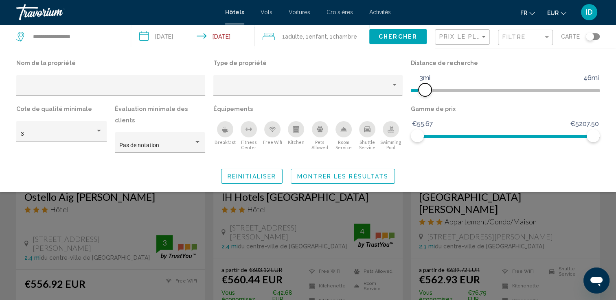
scroll to position [29, 0]
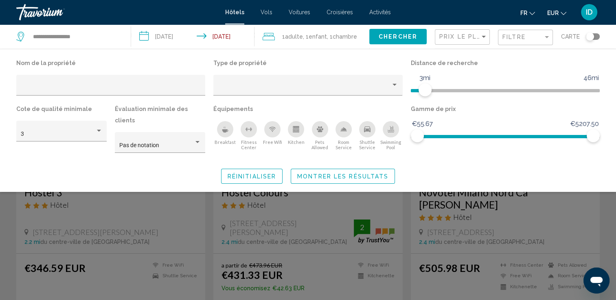
click at [376, 172] on button "Montrer les résultats" at bounding box center [343, 176] width 104 height 15
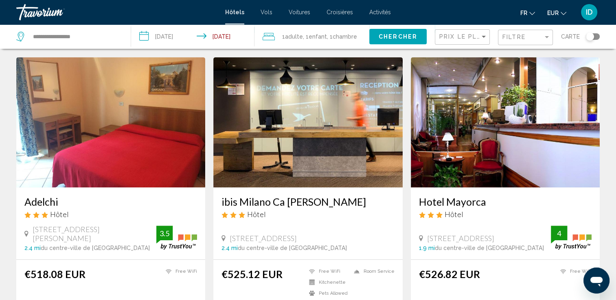
scroll to position [228, 0]
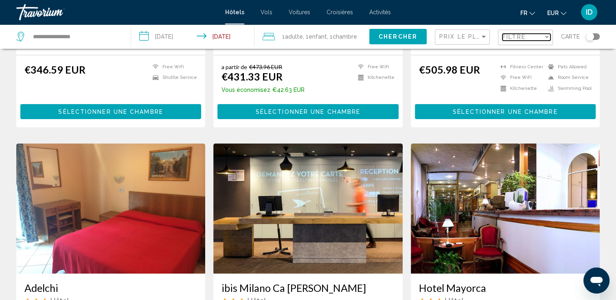
click at [533, 40] on div "Filtre" at bounding box center [522, 37] width 41 height 7
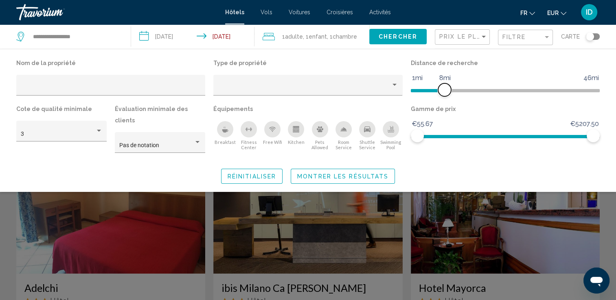
drag, startPoint x: 423, startPoint y: 89, endPoint x: 400, endPoint y: 120, distance: 38.7
click at [441, 92] on span "Hotel Filters" at bounding box center [444, 89] width 13 height 13
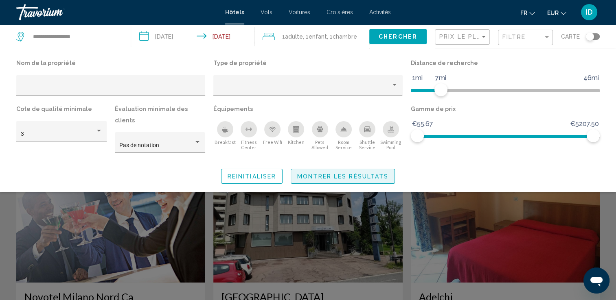
click at [389, 169] on button "Montrer les résultats" at bounding box center [343, 176] width 104 height 15
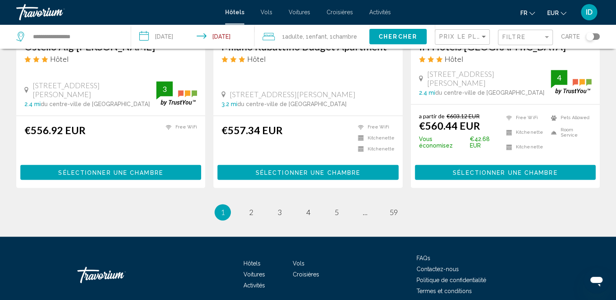
scroll to position [1082, 0]
